Goal: Task Accomplishment & Management: Manage account settings

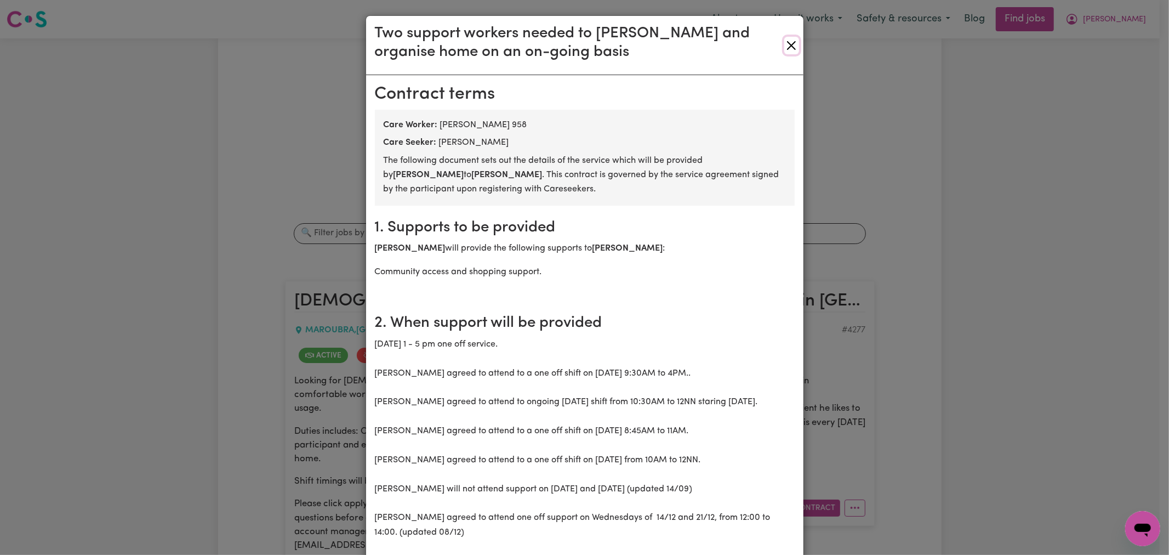
drag, startPoint x: 788, startPoint y: 46, endPoint x: 809, endPoint y: 47, distance: 20.8
click at [788, 46] on button "Close" at bounding box center [792, 46] width 14 height 18
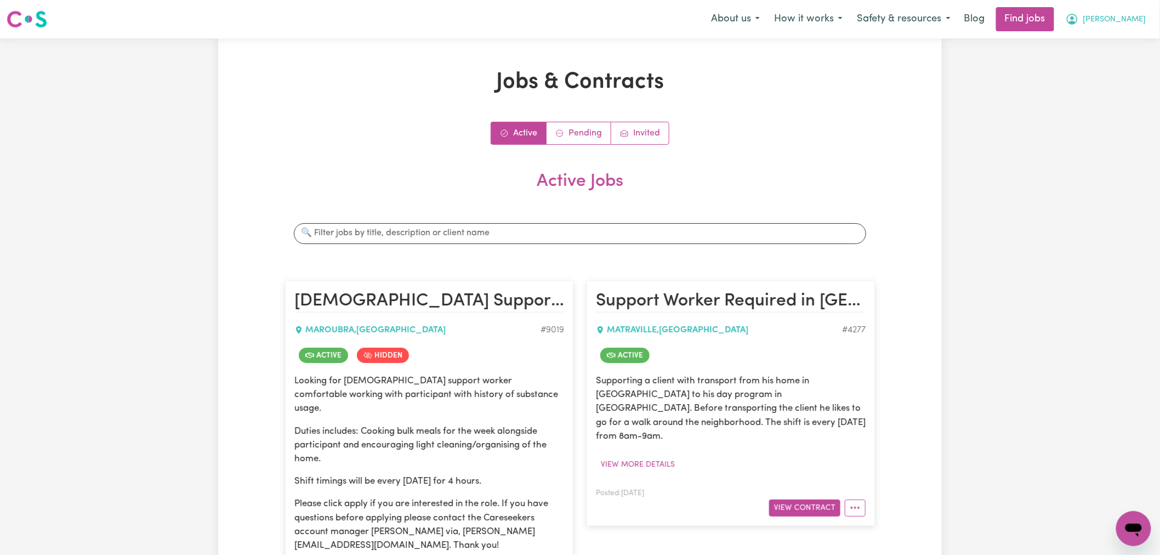
click at [1136, 14] on span "[PERSON_NAME]" at bounding box center [1114, 20] width 63 height 12
click at [1114, 85] on link "Logout" at bounding box center [1109, 83] width 87 height 21
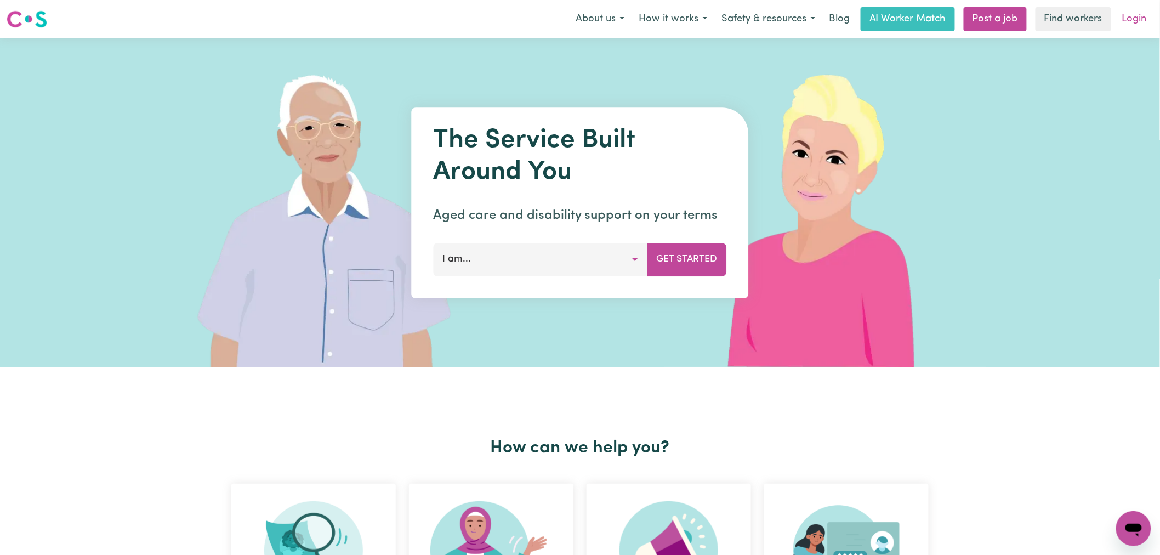
click at [1139, 14] on link "Login" at bounding box center [1135, 19] width 38 height 24
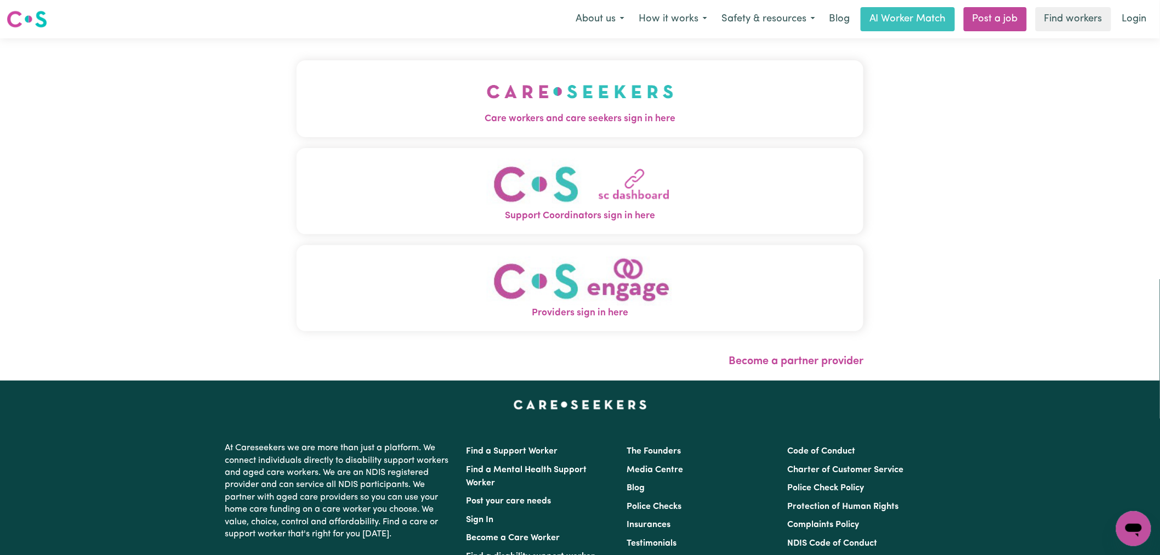
click at [539, 111] on img "Care workers and care seekers sign in here" at bounding box center [580, 91] width 187 height 41
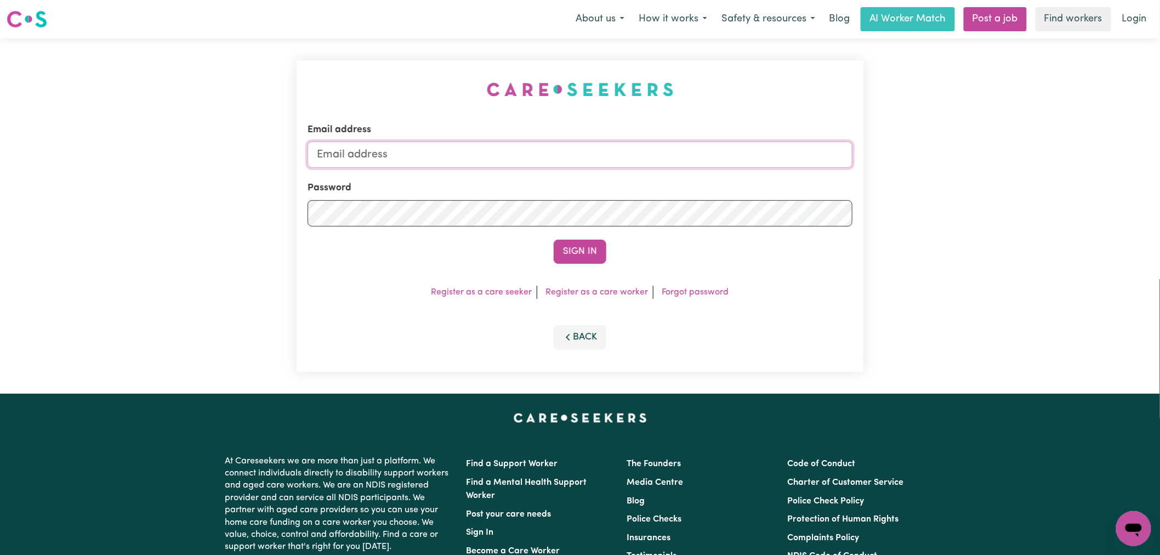
type input "[PERSON_NAME][EMAIL_ADDRESS][DOMAIN_NAME]"
click at [573, 247] on button "Sign In" at bounding box center [580, 252] width 53 height 24
